Goal: Find specific page/section: Find specific page/section

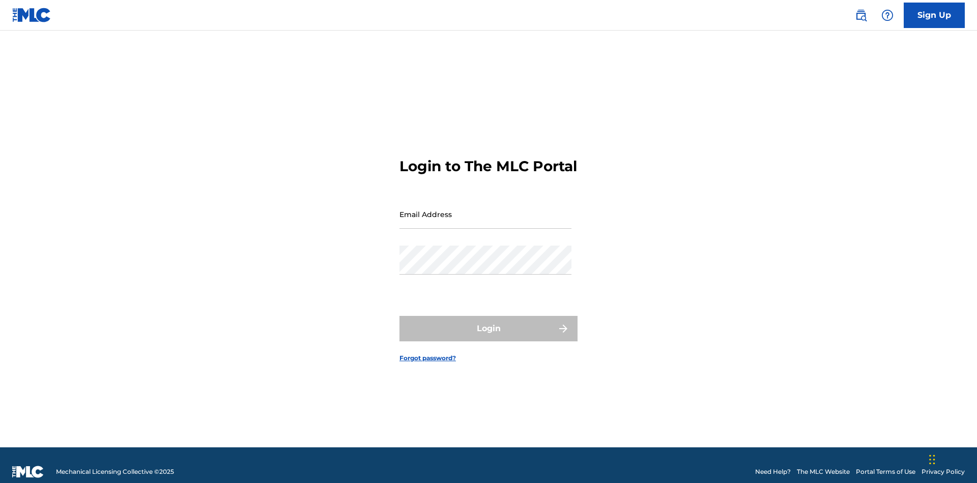
scroll to position [13, 0]
click at [486, 209] on input "Email Address" at bounding box center [486, 214] width 172 height 29
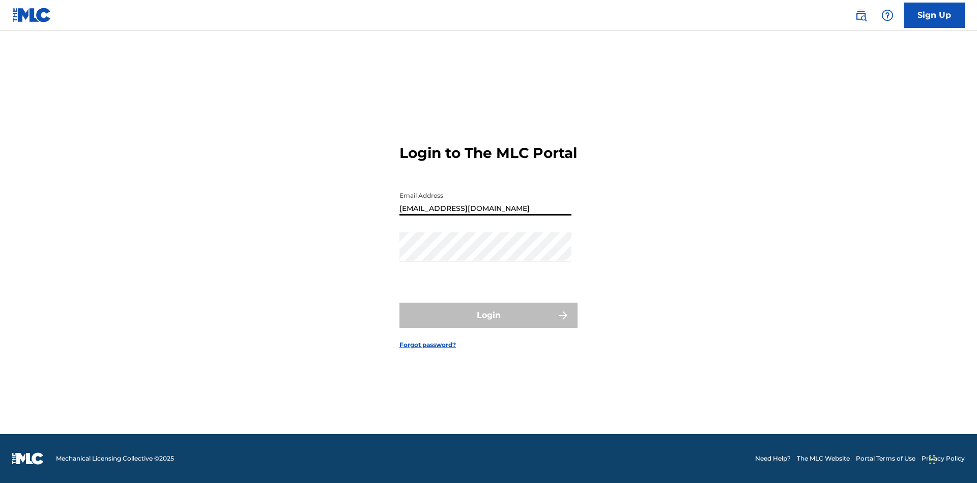
type input "[EMAIL_ADDRESS][DOMAIN_NAME]"
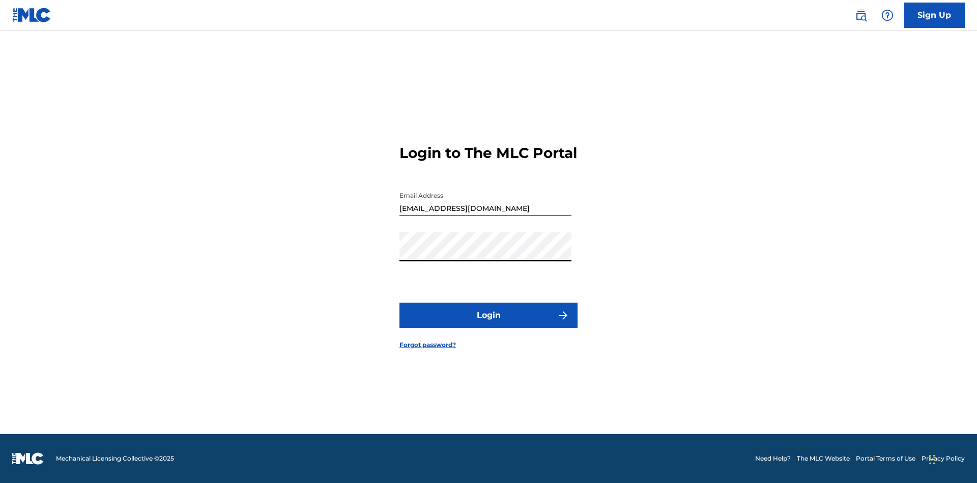
click at [489, 324] on button "Login" at bounding box center [489, 314] width 178 height 25
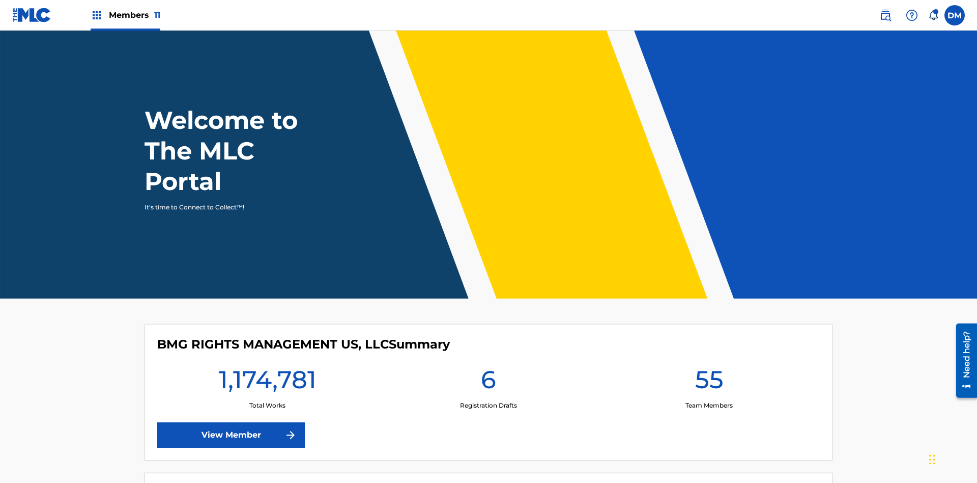
scroll to position [44, 0]
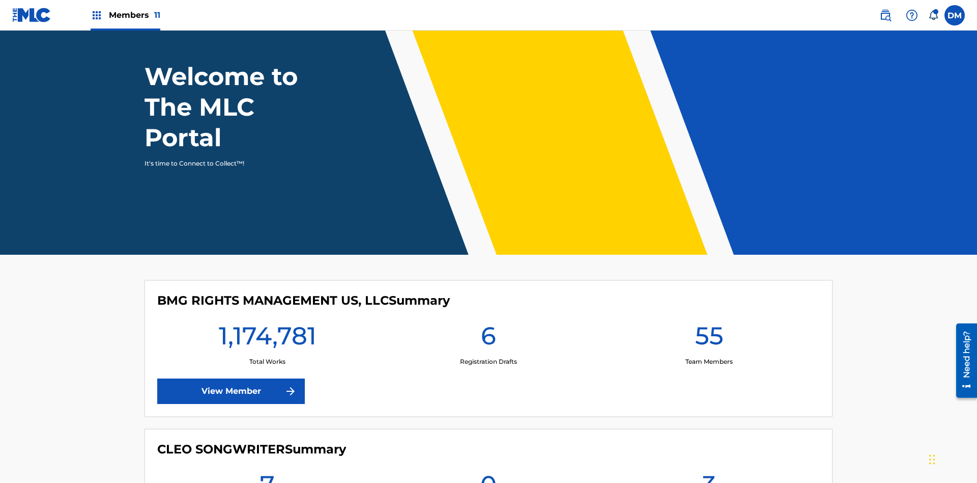
click at [125, 15] on span "Members 11" at bounding box center [134, 15] width 51 height 12
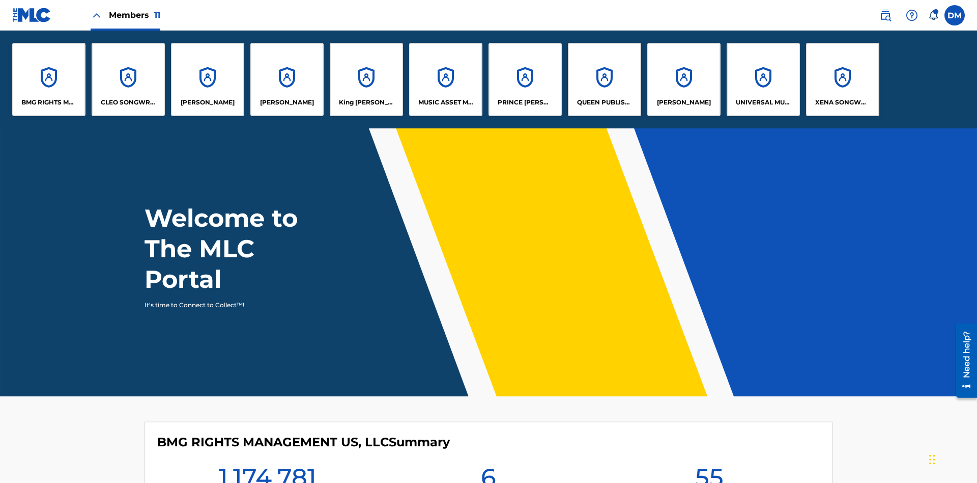
scroll to position [0, 0]
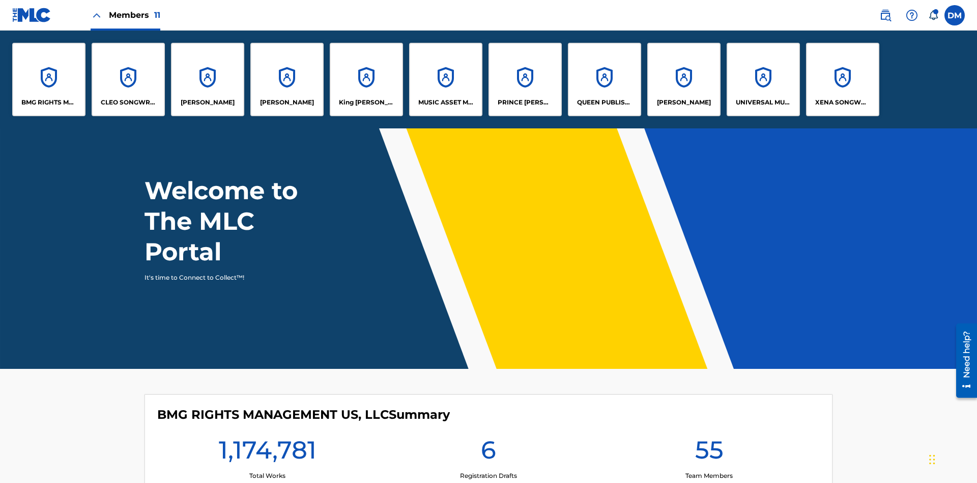
click at [49, 102] on p "BMG RIGHTS MANAGEMENT US, LLC" at bounding box center [48, 102] width 55 height 9
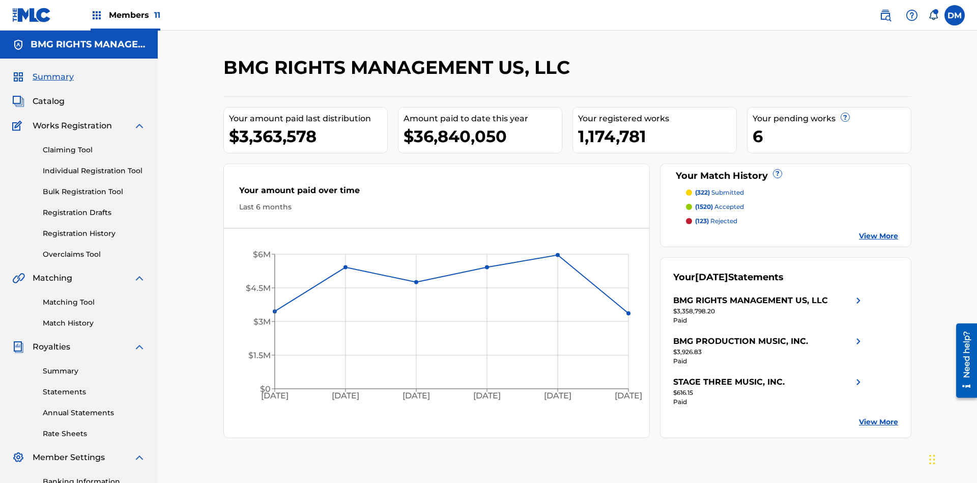
scroll to position [149, 0]
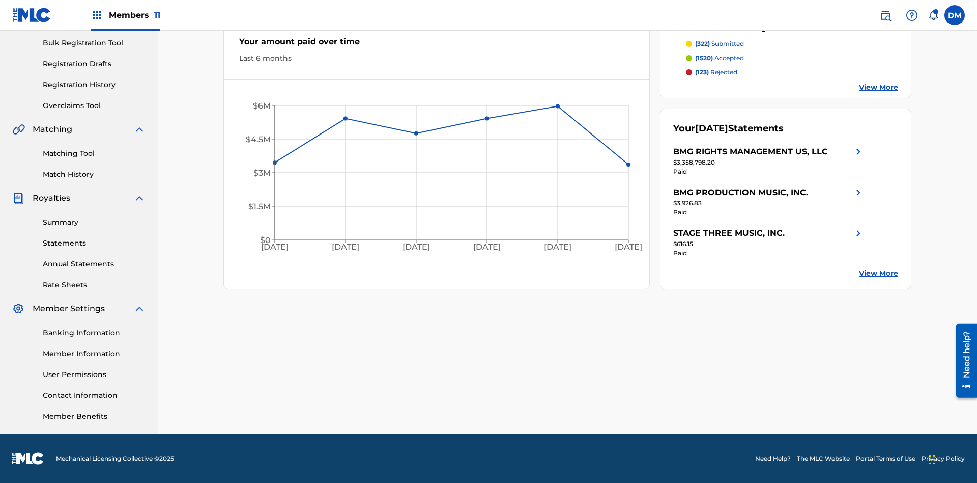
click at [94, 105] on link "Overclaims Tool" at bounding box center [94, 105] width 103 height 11
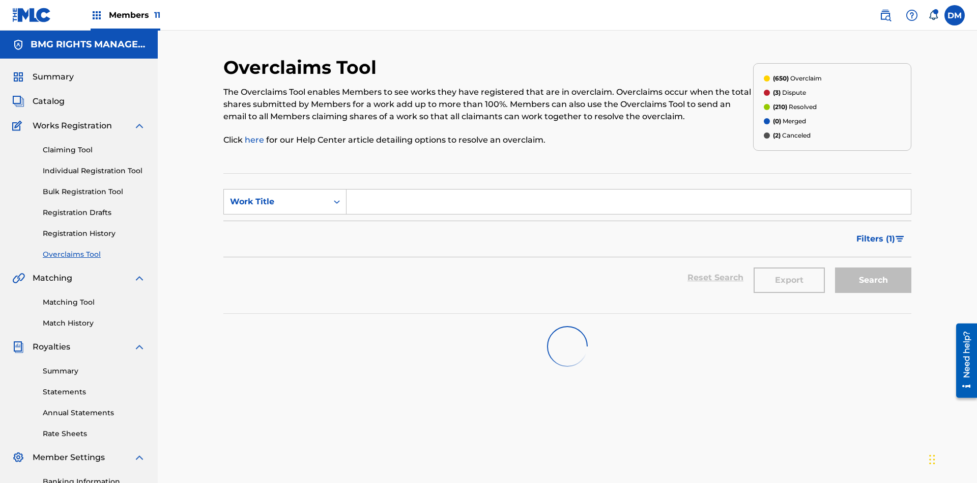
click at [876, 233] on span "Filters ( 1 )" at bounding box center [876, 239] width 39 height 12
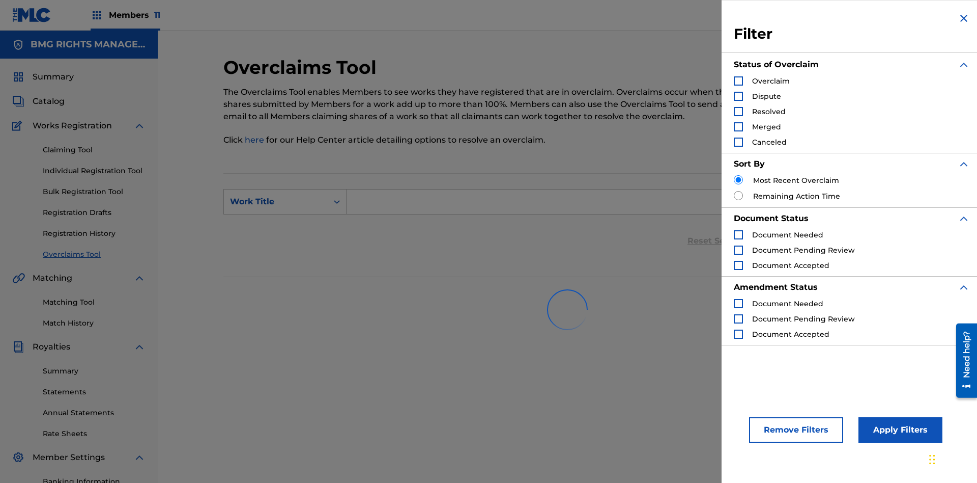
scroll to position [149, 0]
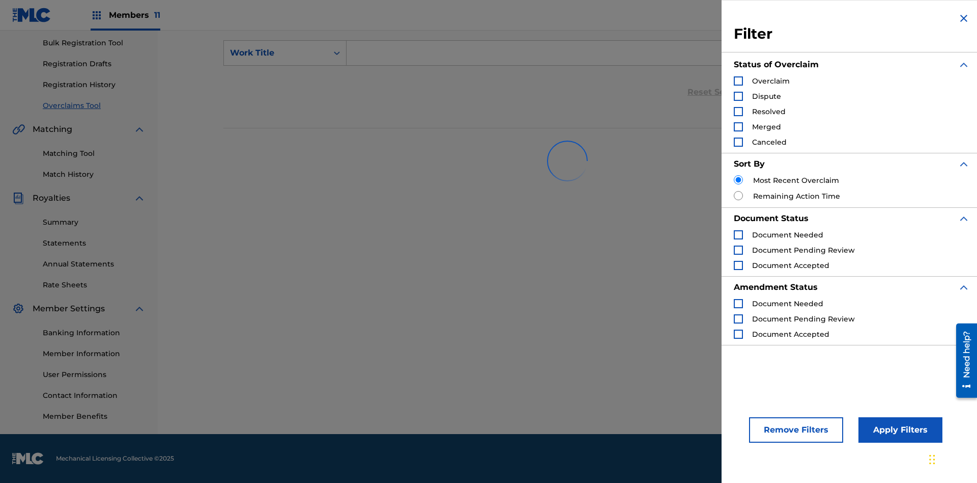
click at [739, 81] on div "Search Form" at bounding box center [738, 80] width 9 height 9
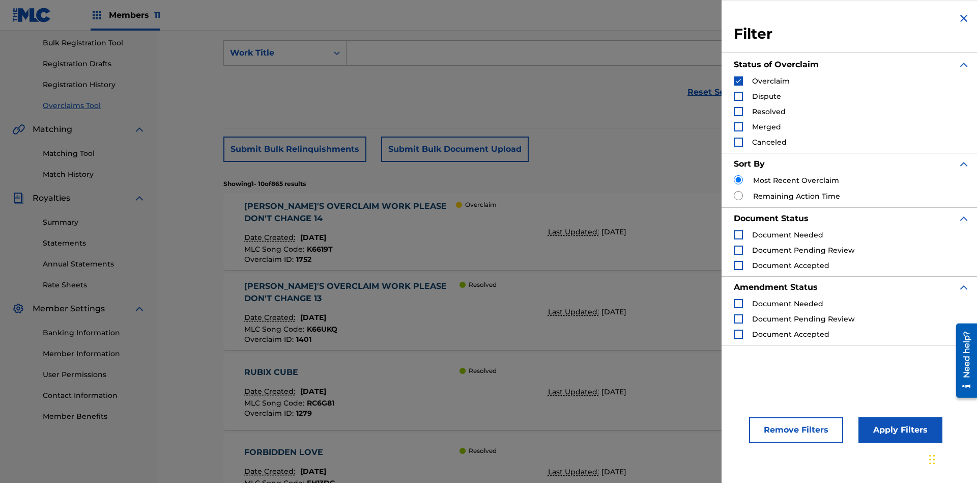
click at [899, 430] on button "Apply Filters" at bounding box center [901, 429] width 84 height 25
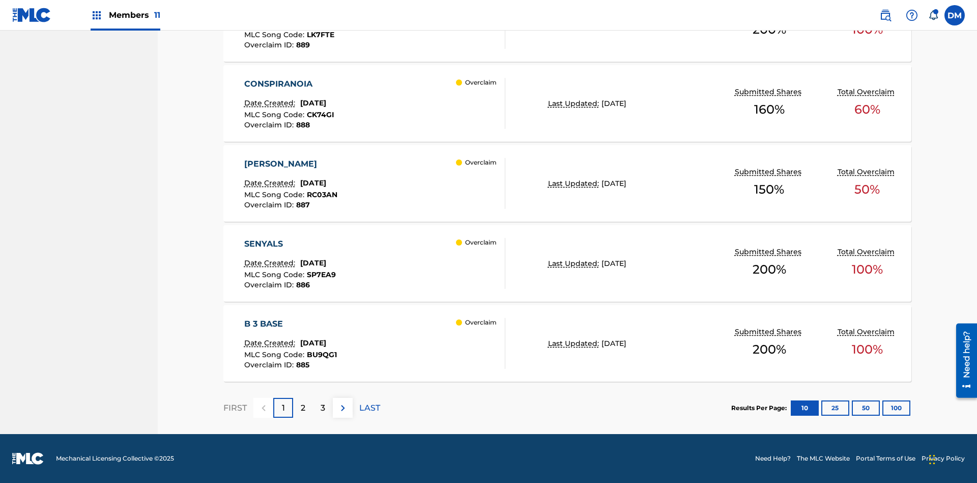
click at [883, 407] on button "100" at bounding box center [897, 407] width 28 height 15
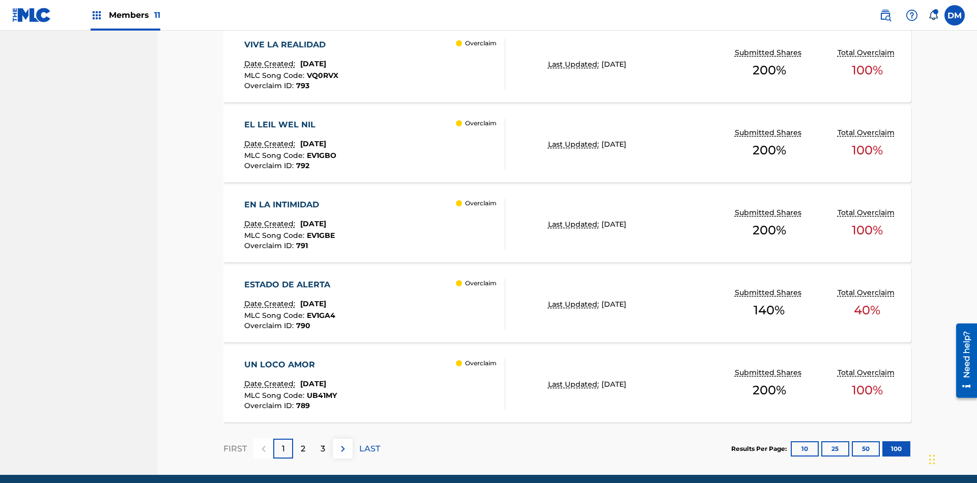
scroll to position [7987, 0]
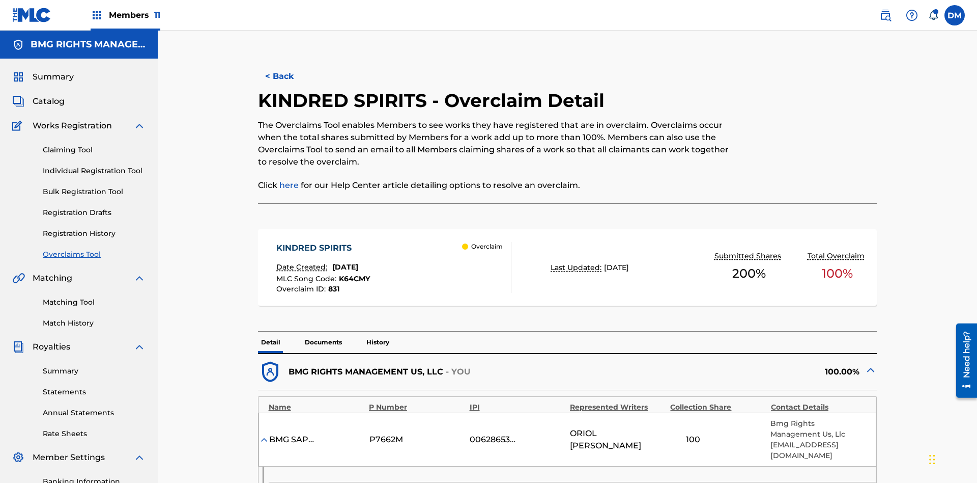
scroll to position [203, 0]
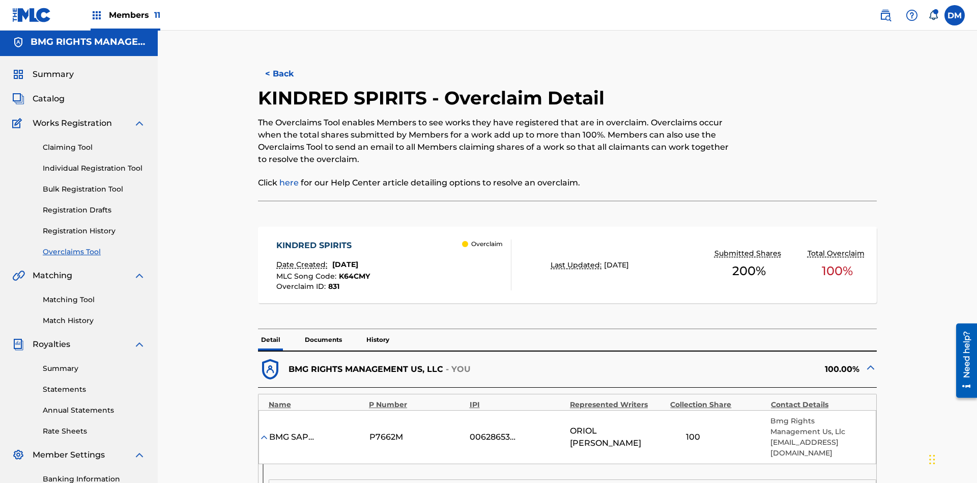
click at [288, 74] on button "< Back" at bounding box center [288, 73] width 61 height 25
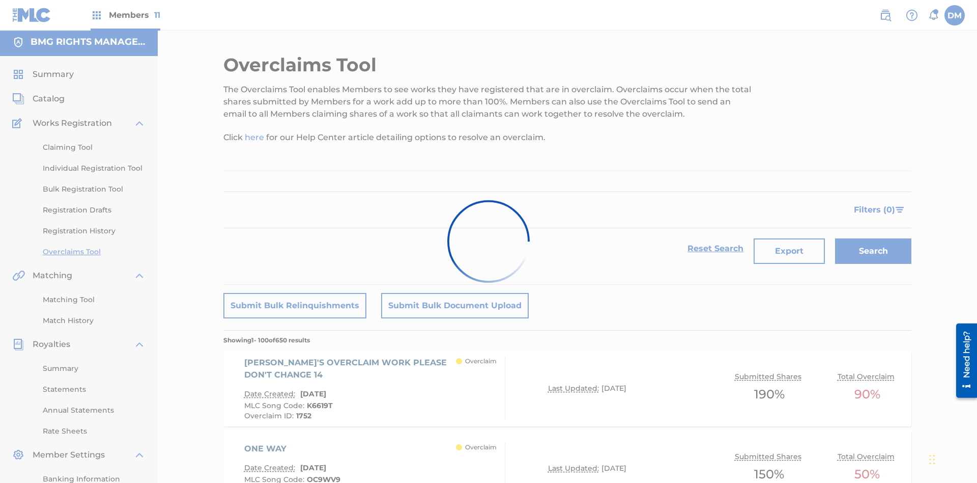
scroll to position [4954, 0]
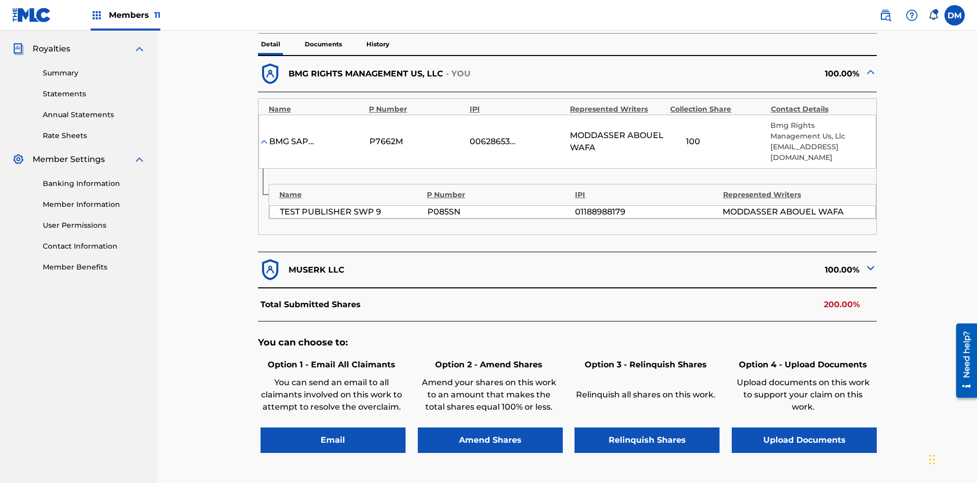
scroll to position [382, 0]
